Goal: Transaction & Acquisition: Purchase product/service

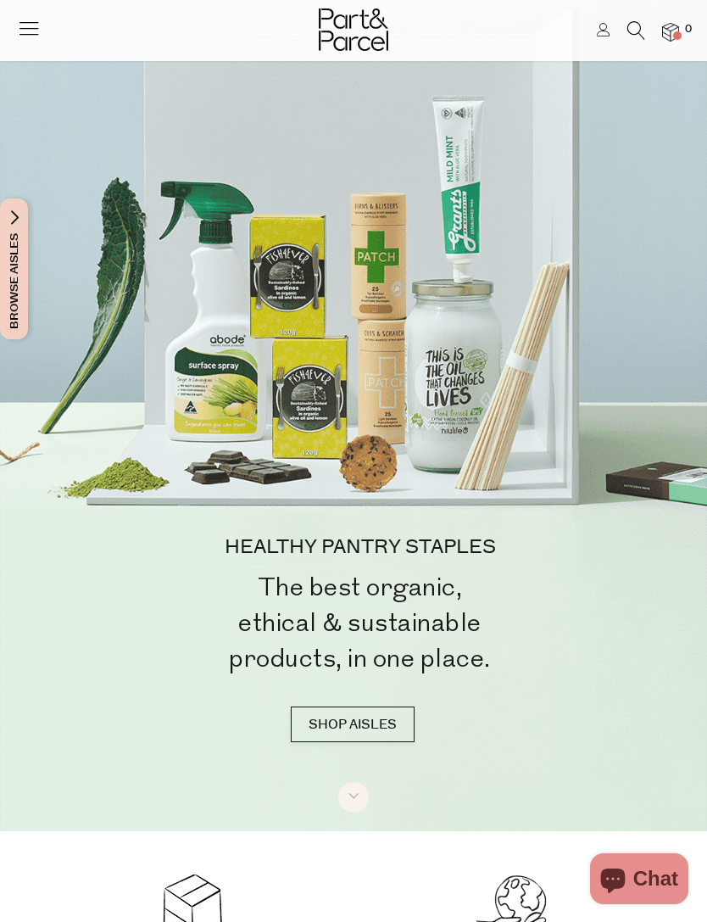
click at [632, 33] on icon at bounding box center [637, 30] width 18 height 19
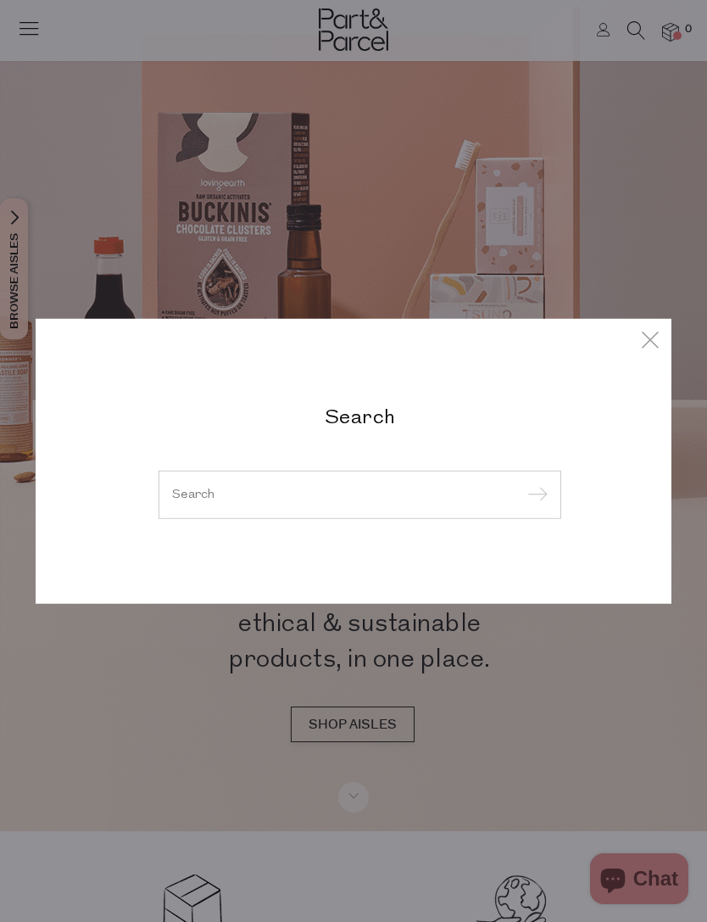
click at [383, 495] on input "search" at bounding box center [360, 494] width 376 height 13
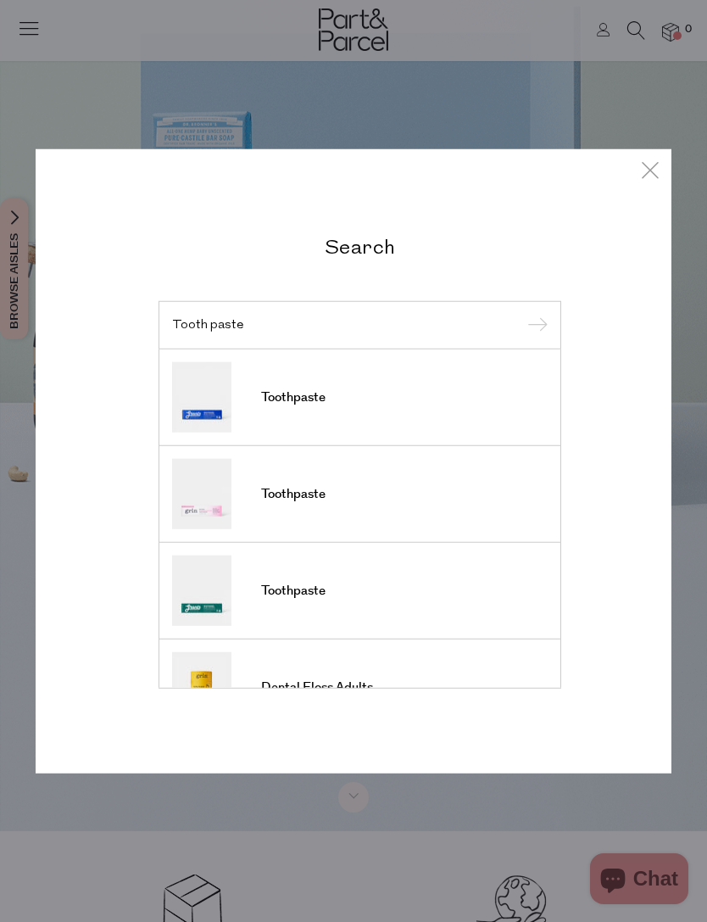
type input "Tooth paste"
click at [534, 326] on input "submit" at bounding box center [535, 325] width 25 height 25
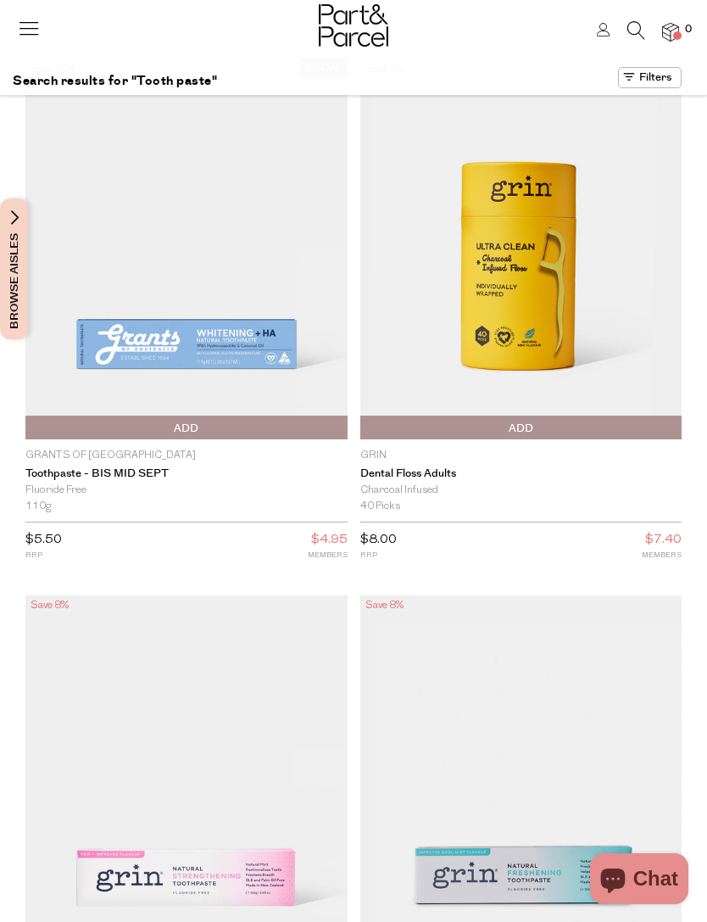
click at [269, 305] on img at bounding box center [186, 249] width 322 height 380
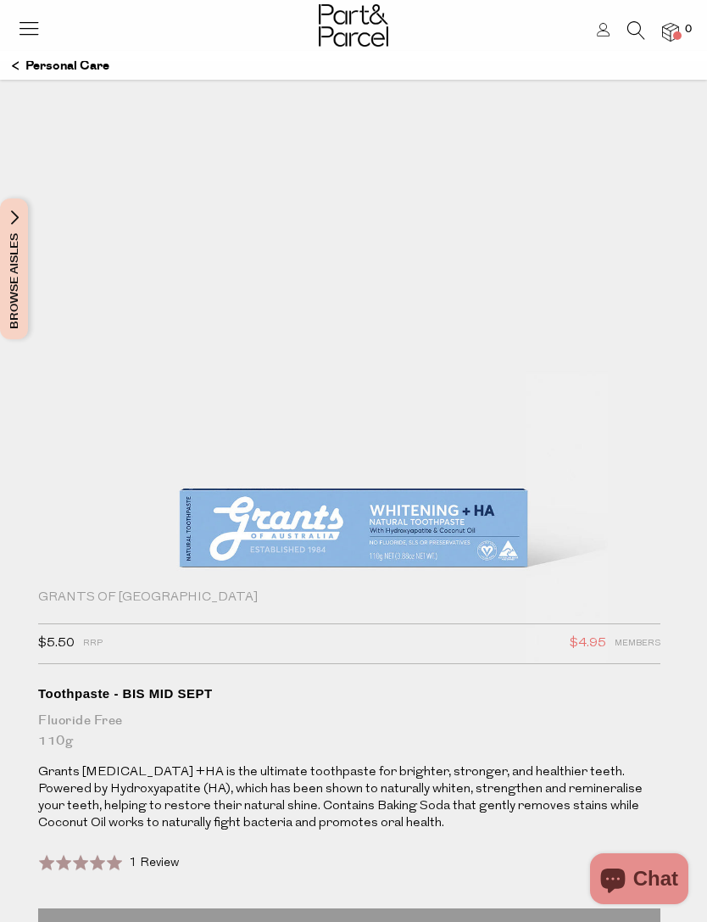
click at [640, 21] on icon at bounding box center [637, 30] width 18 height 19
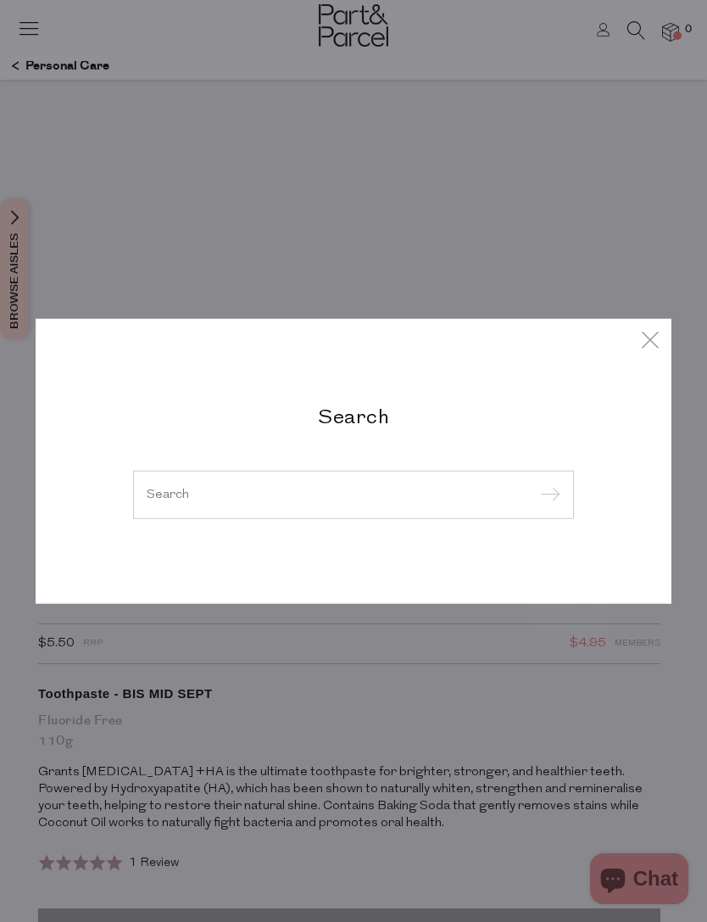
click at [432, 478] on div at bounding box center [353, 494] width 441 height 49
click at [457, 496] on input "search" at bounding box center [354, 494] width 414 height 13
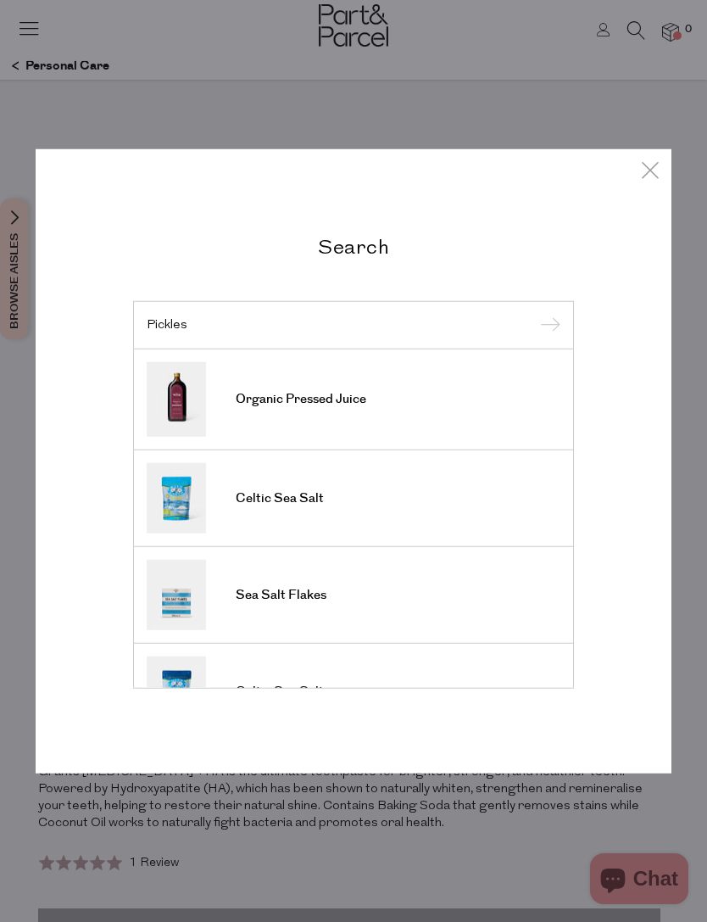
type input "Pickles"
click at [547, 326] on input "submit" at bounding box center [547, 325] width 25 height 25
